Goal: Information Seeking & Learning: Learn about a topic

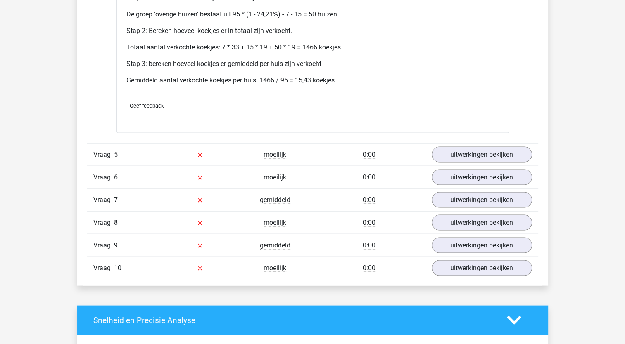
scroll to position [1618, 0]
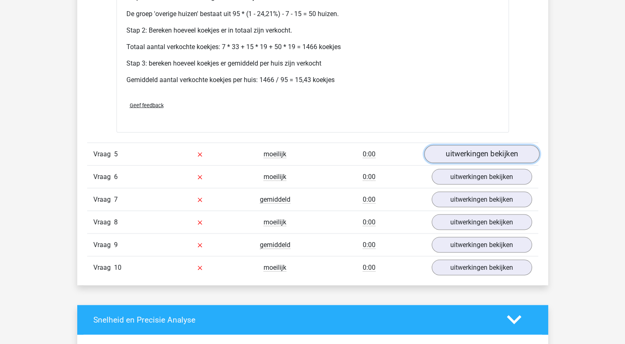
click at [462, 153] on link "uitwerkingen bekijken" at bounding box center [481, 154] width 115 height 18
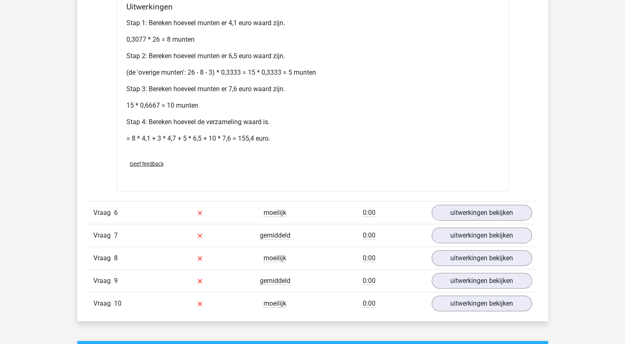
scroll to position [1924, 0]
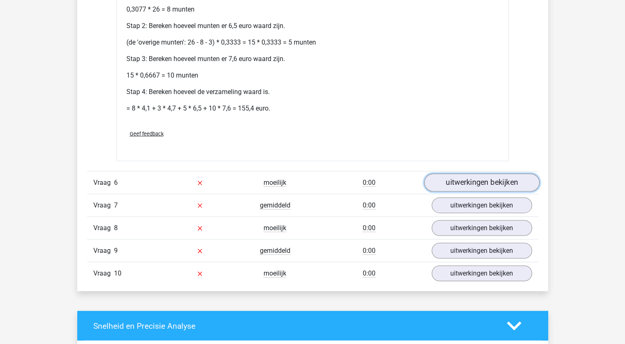
click at [468, 174] on link "uitwerkingen bekijken" at bounding box center [481, 183] width 115 height 18
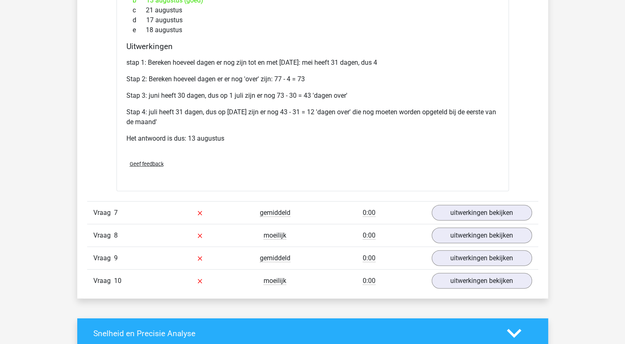
scroll to position [2176, 0]
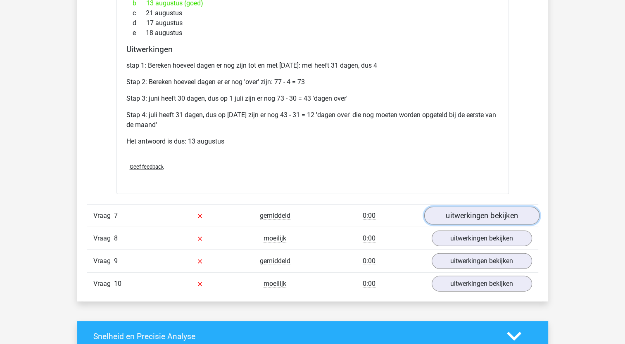
click at [468, 212] on link "uitwerkingen bekijken" at bounding box center [481, 216] width 115 height 18
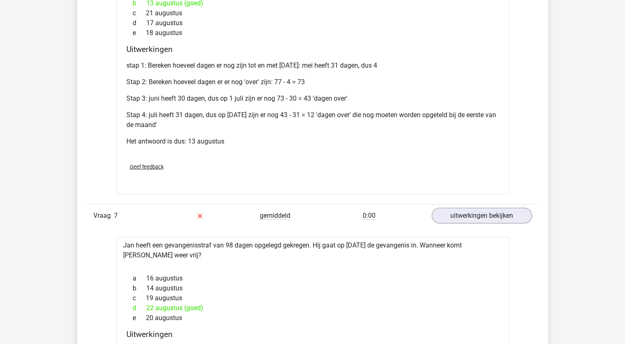
drag, startPoint x: 625, startPoint y: 231, endPoint x: 622, endPoint y: 262, distance: 30.6
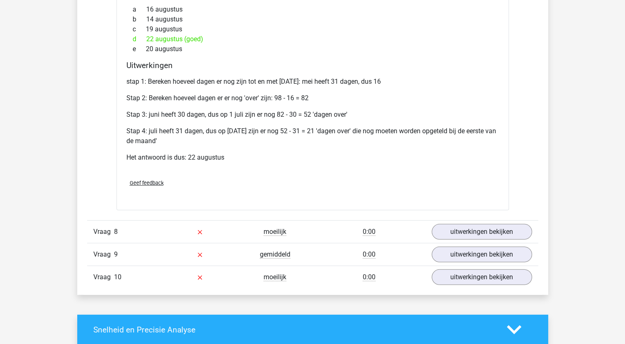
scroll to position [2467, 0]
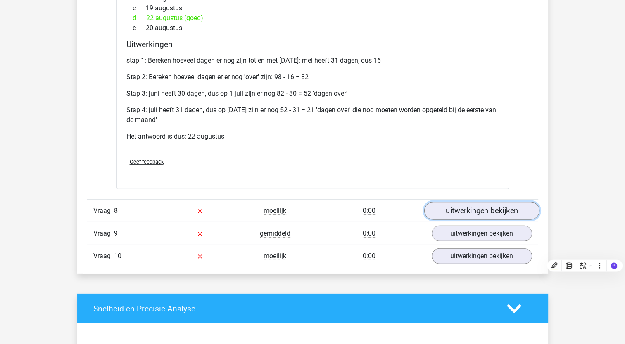
click at [458, 202] on link "uitwerkingen bekijken" at bounding box center [481, 211] width 115 height 18
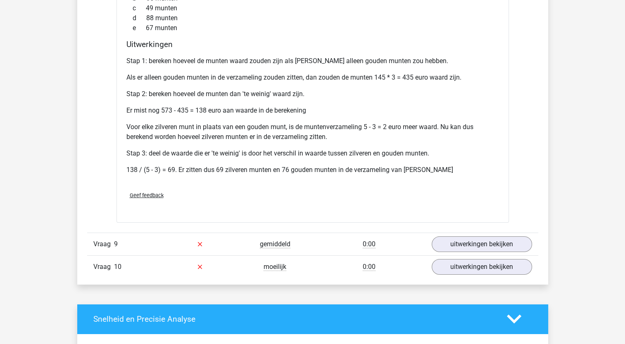
scroll to position [2770, 0]
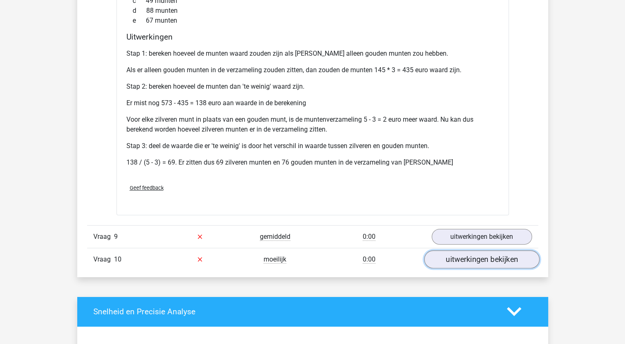
click at [484, 260] on link "uitwerkingen bekijken" at bounding box center [481, 260] width 115 height 18
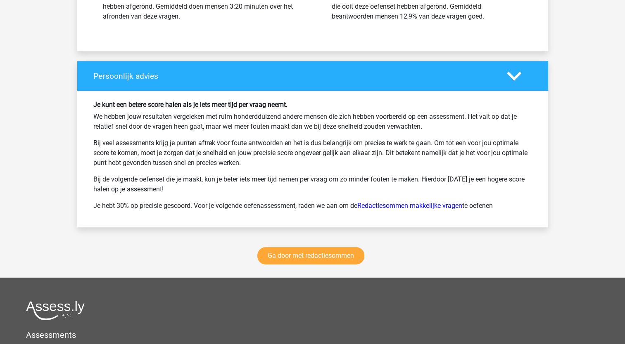
scroll to position [3602, 0]
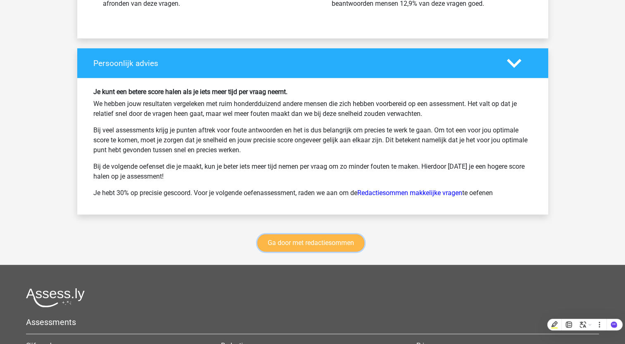
click at [290, 240] on link "Ga door met redactiesommen" at bounding box center [310, 243] width 107 height 17
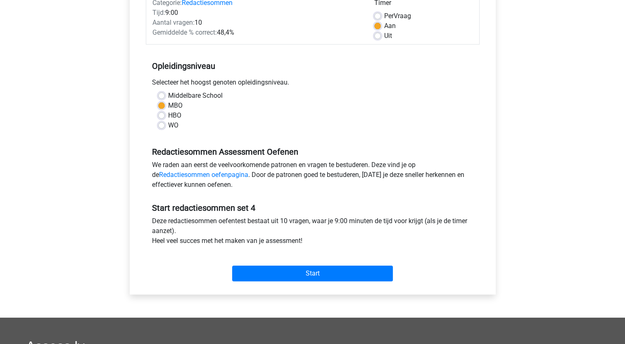
scroll to position [118, 0]
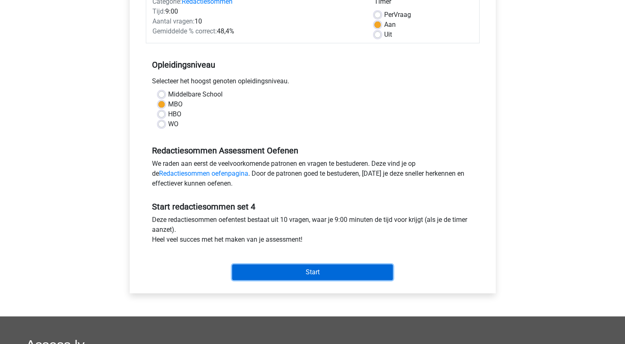
click at [280, 267] on input "Start" at bounding box center [312, 273] width 161 height 16
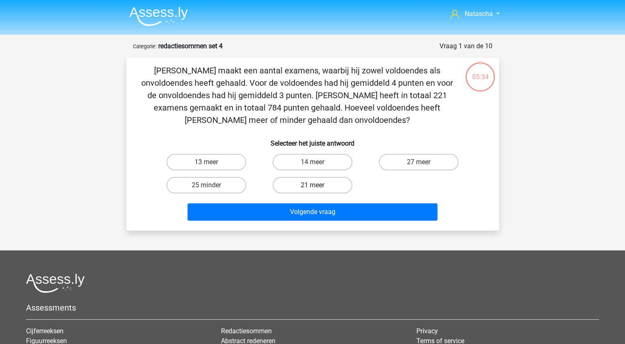
click at [299, 184] on label "21 meer" at bounding box center [313, 185] width 80 height 17
click at [312, 185] on input "21 meer" at bounding box center [314, 187] width 5 height 5
radio input "true"
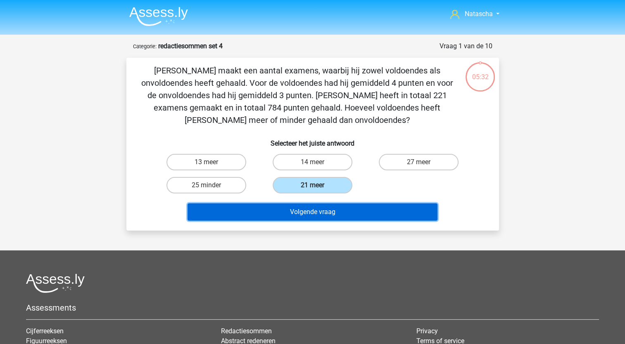
click at [259, 216] on button "Volgende vraag" at bounding box center [313, 212] width 250 height 17
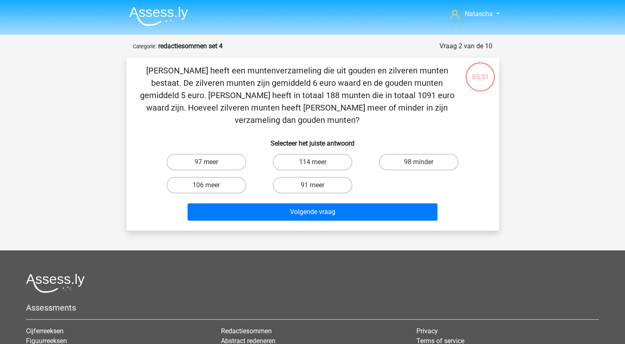
scroll to position [41, 0]
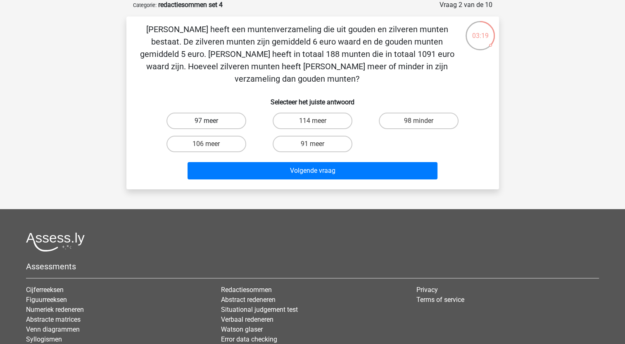
click at [214, 113] on label "97 meer" at bounding box center [206, 121] width 80 height 17
click at [211, 121] on input "97 meer" at bounding box center [208, 123] width 5 height 5
radio input "true"
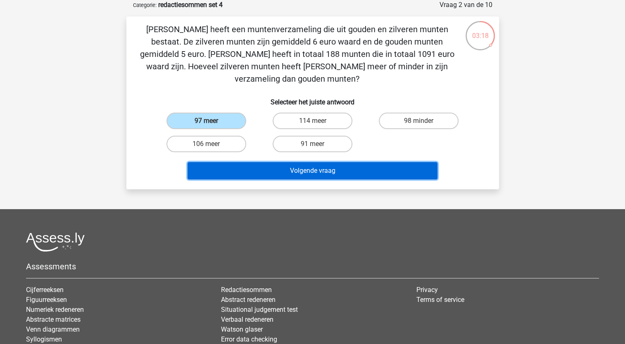
click at [230, 162] on button "Volgende vraag" at bounding box center [313, 170] width 250 height 17
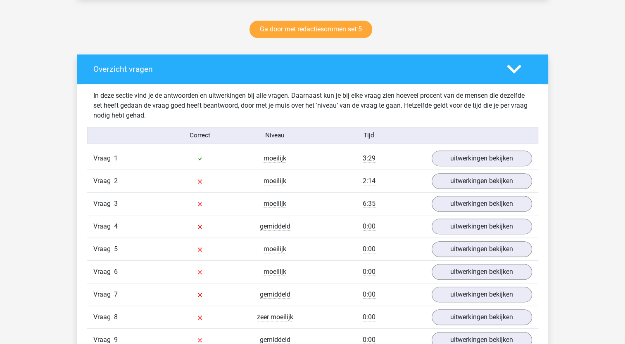
scroll to position [441, 0]
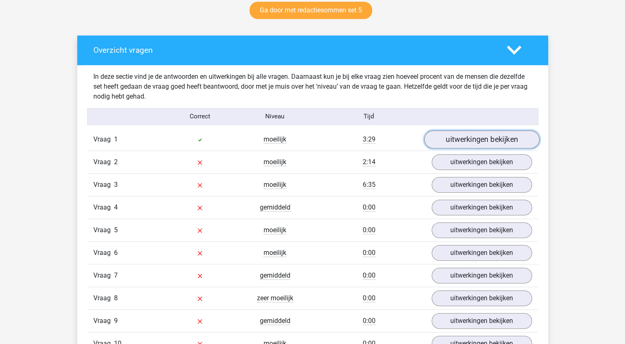
click at [474, 136] on link "uitwerkingen bekijken" at bounding box center [481, 140] width 115 height 18
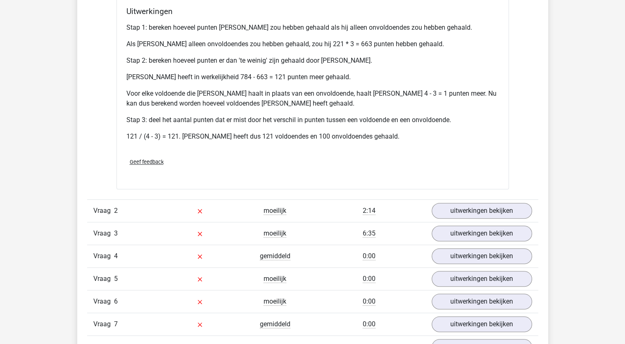
scroll to position [696, 0]
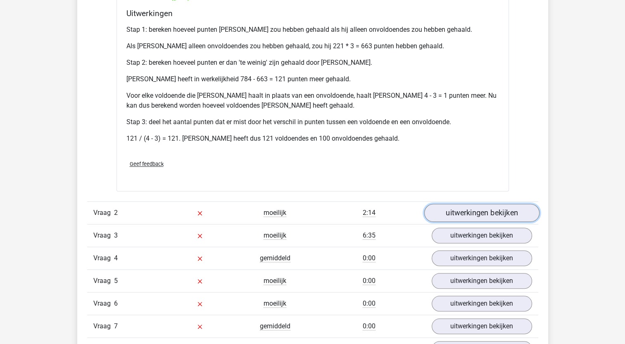
click at [474, 209] on link "uitwerkingen bekijken" at bounding box center [481, 213] width 115 height 18
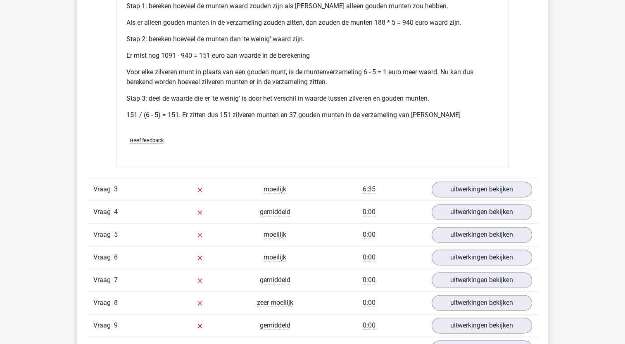
scroll to position [1070, 0]
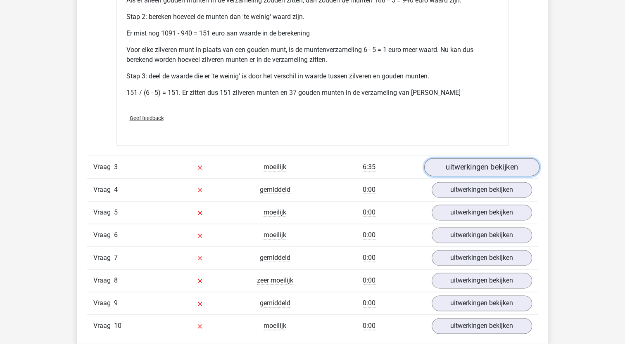
click at [451, 166] on link "uitwerkingen bekijken" at bounding box center [481, 168] width 115 height 18
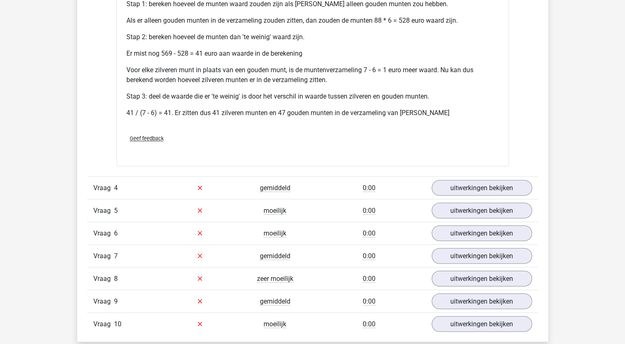
scroll to position [1380, 0]
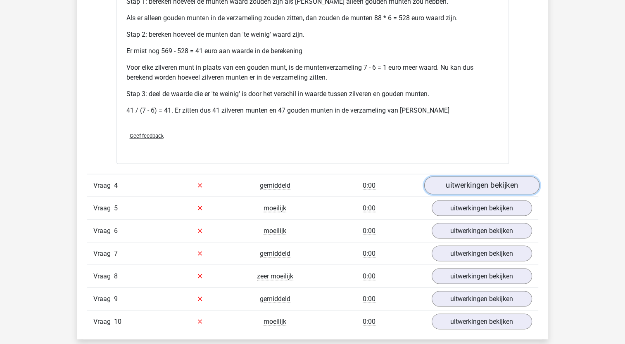
click at [445, 186] on link "uitwerkingen bekijken" at bounding box center [481, 185] width 115 height 18
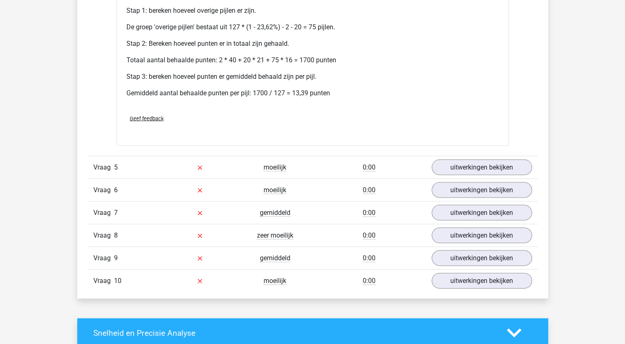
scroll to position [1722, 0]
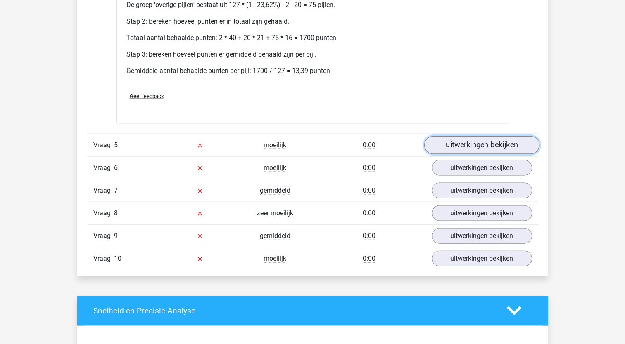
click at [503, 140] on link "uitwerkingen bekijken" at bounding box center [481, 145] width 115 height 18
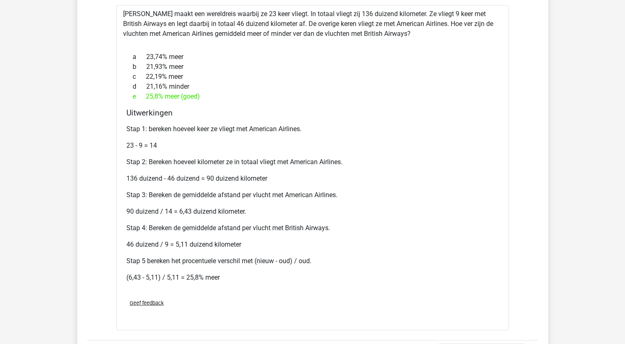
scroll to position [1877, 0]
